Goal: Check status: Check status

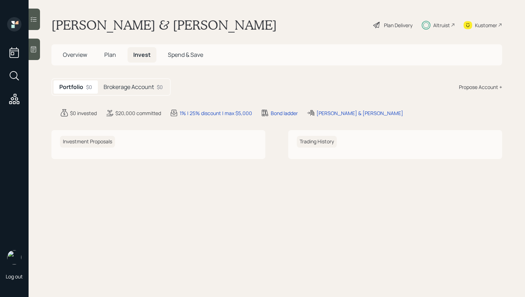
click at [138, 88] on h5 "Brokerage Account" at bounding box center [129, 87] width 50 height 7
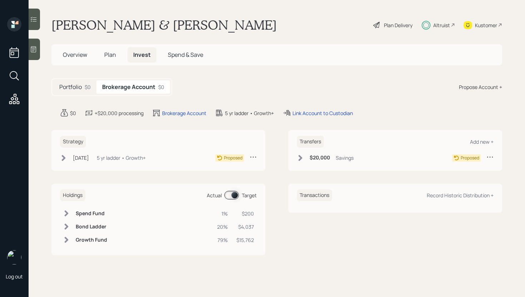
click at [87, 85] on div "$0" at bounding box center [88, 86] width 6 height 7
